Goal: Task Accomplishment & Management: Use online tool/utility

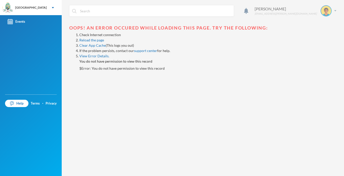
click at [335, 11] on div "Joseph Ifeanyi [EMAIL_ADDRESS][PERSON_NAME][DOMAIN_NAME]" at bounding box center [294, 10] width 86 height 11
click at [321, 40] on button "Logout" at bounding box center [322, 37] width 23 height 8
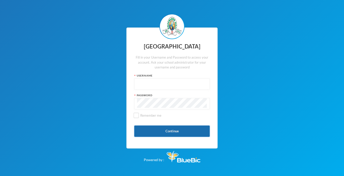
type input "glh23es26"
click at [156, 135] on button "Continue" at bounding box center [172, 130] width 76 height 11
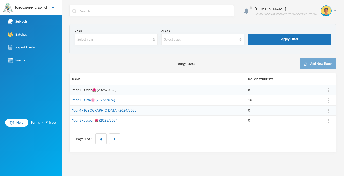
click at [86, 90] on link "Year 4 - Orion🌺 (2025/2026)" at bounding box center [94, 90] width 44 height 4
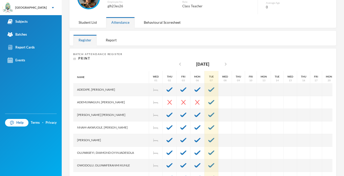
scroll to position [53, 0]
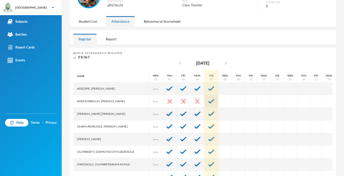
click at [209, 101] on img at bounding box center [211, 101] width 6 height 5
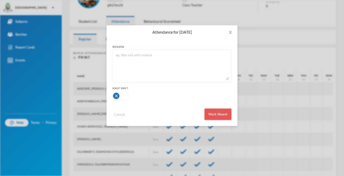
click at [212, 115] on button "Mark Absent" at bounding box center [217, 113] width 27 height 11
